Goal: Transaction & Acquisition: Obtain resource

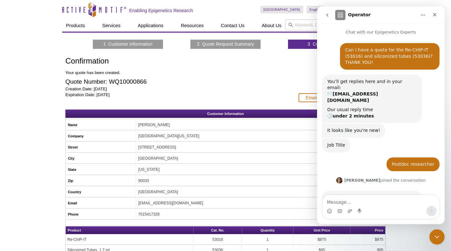
scroll to position [1, 0]
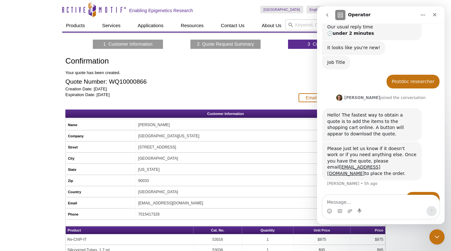
click at [219, 96] on p "Creation Date: Sep 04, 2025 Expiration Date: Oct 04, 2025" at bounding box center [178, 91] width 227 height 11
click at [343, 202] on textarea "Message…" at bounding box center [380, 200] width 117 height 11
type textarea "hi"
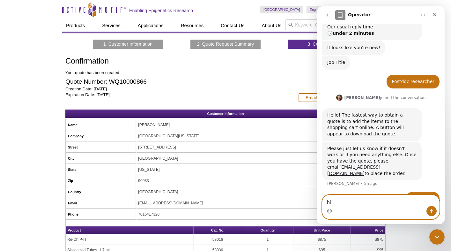
scroll to position [101, 0]
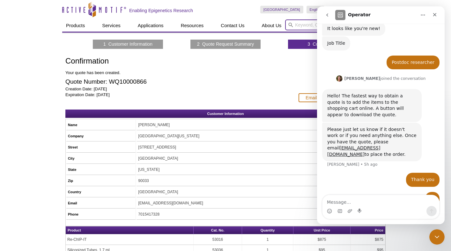
click at [297, 25] on input "search" at bounding box center [337, 24] width 104 height 11
paste input ">mm10_dna range=chr17:44618047-44618861 5'pad=0 3'pad=0 strand=+ repeatMasking=…"
type input ">mm10_dna range=chr17:44618047-44618861 5'pad=0 3'pad=0 strand=+ repeatMasking=…"
click at [365, 22] on button "Search" at bounding box center [376, 25] width 22 height 6
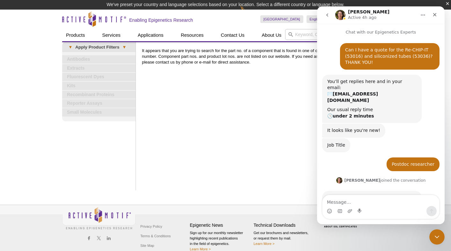
scroll to position [23, 0]
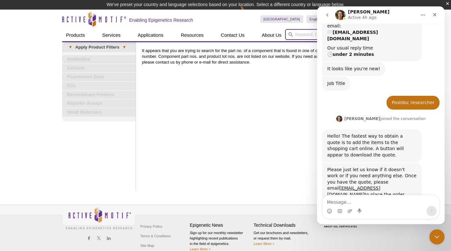
click at [297, 36] on input "search" at bounding box center [337, 34] width 104 height 11
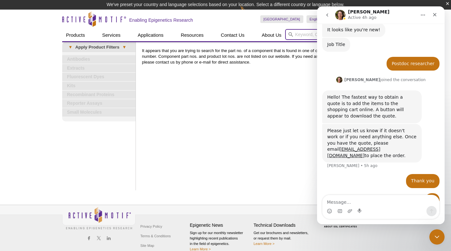
scroll to position [101, 0]
paste input "Chromatin IP DNA Purification Kit"
type input "Chromatin IP DNA Purification Kit"
click at [365, 32] on button "Search" at bounding box center [376, 35] width 22 height 6
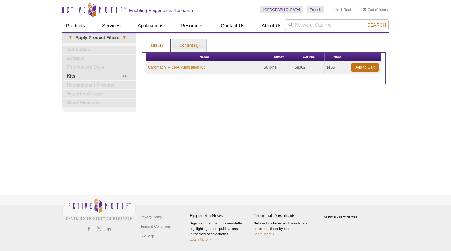
click at [434, 16] on div "Active Motif Logo Enabling Epigenetics Research 0 Search Skip to content Active…" at bounding box center [225, 125] width 451 height 251
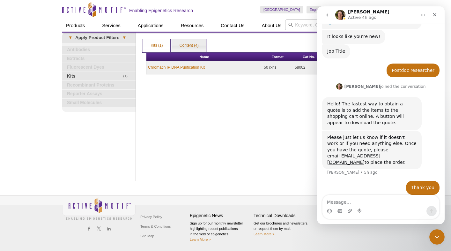
scroll to position [101, 0]
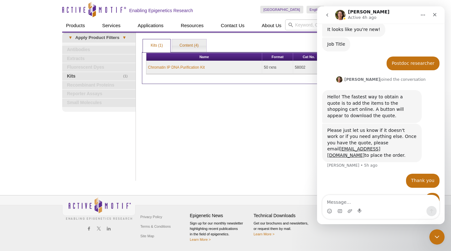
click at [266, 150] on div "Print Results Kits (1) Content (4) Kits (1) Kits (1) Content (4) Apply Product …" at bounding box center [264, 107] width 250 height 148
click at [436, 11] on div "Close" at bounding box center [434, 14] width 11 height 11
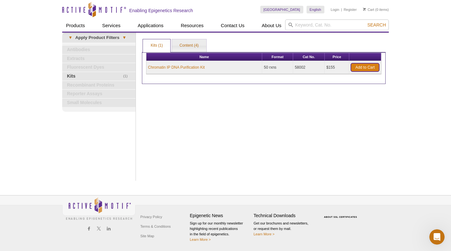
click at [362, 70] on link "Add to Cart" at bounding box center [365, 67] width 28 height 8
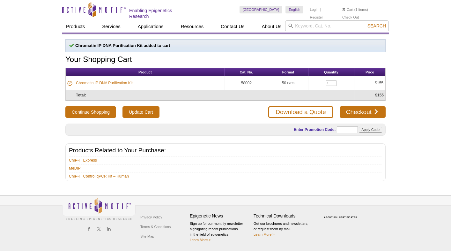
click at [363, 66] on div "Chromatin IP DNA Purification Kit added to cart Your Shopping Cart Product Cat.…" at bounding box center [225, 110] width 326 height 142
click at [288, 115] on link "Download a Quote" at bounding box center [300, 111] width 65 height 11
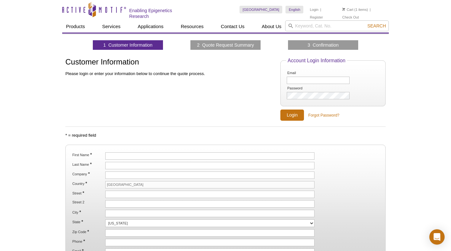
click at [132, 151] on fieldset "First Name * Last Name * Company * Country * [GEOGRAPHIC_DATA] Street * Street …" at bounding box center [225, 203] width 320 height 119
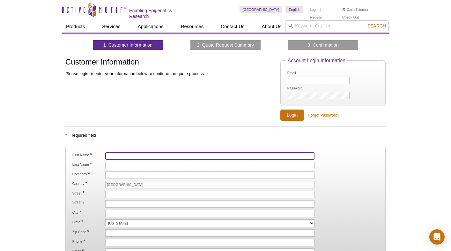
click at [130, 157] on input "First Name *" at bounding box center [209, 155] width 209 height 7
type input "Mingyi"
type input "[PERSON_NAME]"
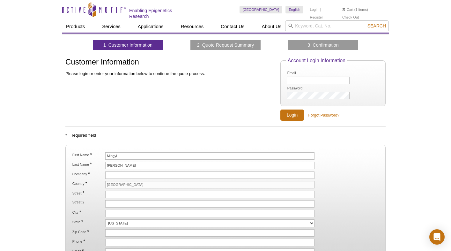
type input "[GEOGRAPHIC_DATA][US_STATE]"
type input "[STREET_ADDRESS]"
type input "[GEOGRAPHIC_DATA]"
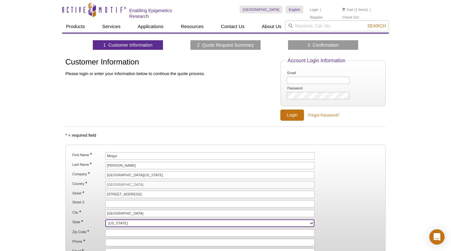
select select "CA"
type input "90033"
type input "7015417328"
type input "[EMAIL_ADDRESS][DOMAIN_NAME]"
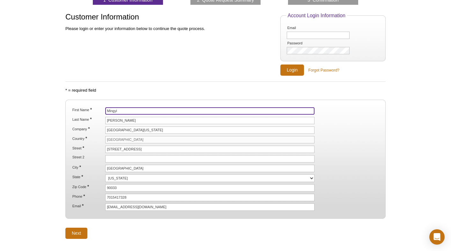
scroll to position [50, 0]
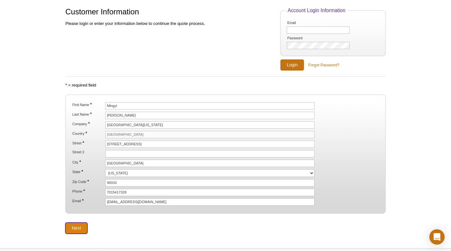
click at [77, 229] on input "Next" at bounding box center [76, 227] width 22 height 11
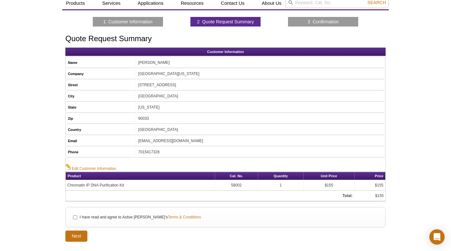
scroll to position [25, 0]
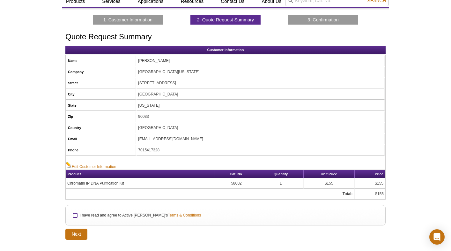
click at [74, 215] on input "I have read and agree to Active Motif's Terms & Conditions" at bounding box center [75, 215] width 4 height 4
checkbox input "true"
click at [75, 237] on input "Next" at bounding box center [76, 233] width 22 height 11
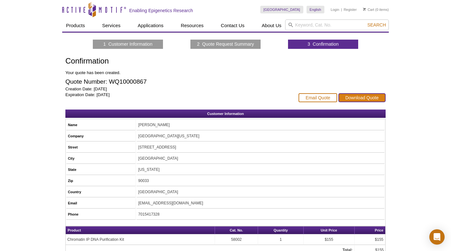
click at [358, 94] on link "Download Quote" at bounding box center [361, 97] width 47 height 9
